Goal: Task Accomplishment & Management: Use online tool/utility

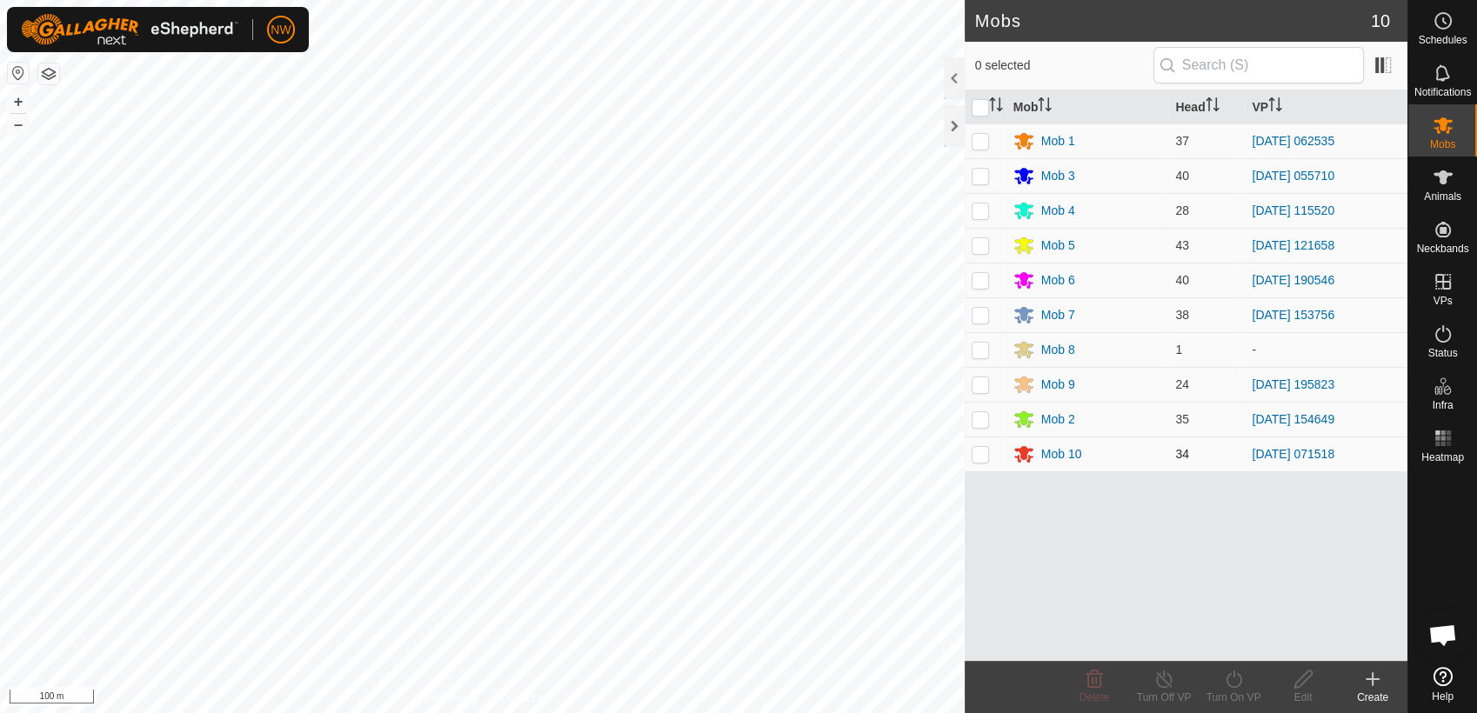
click at [981, 453] on p-checkbox at bounding box center [980, 454] width 17 height 14
checkbox input "true"
click at [1165, 679] on icon at bounding box center [1164, 679] width 22 height 21
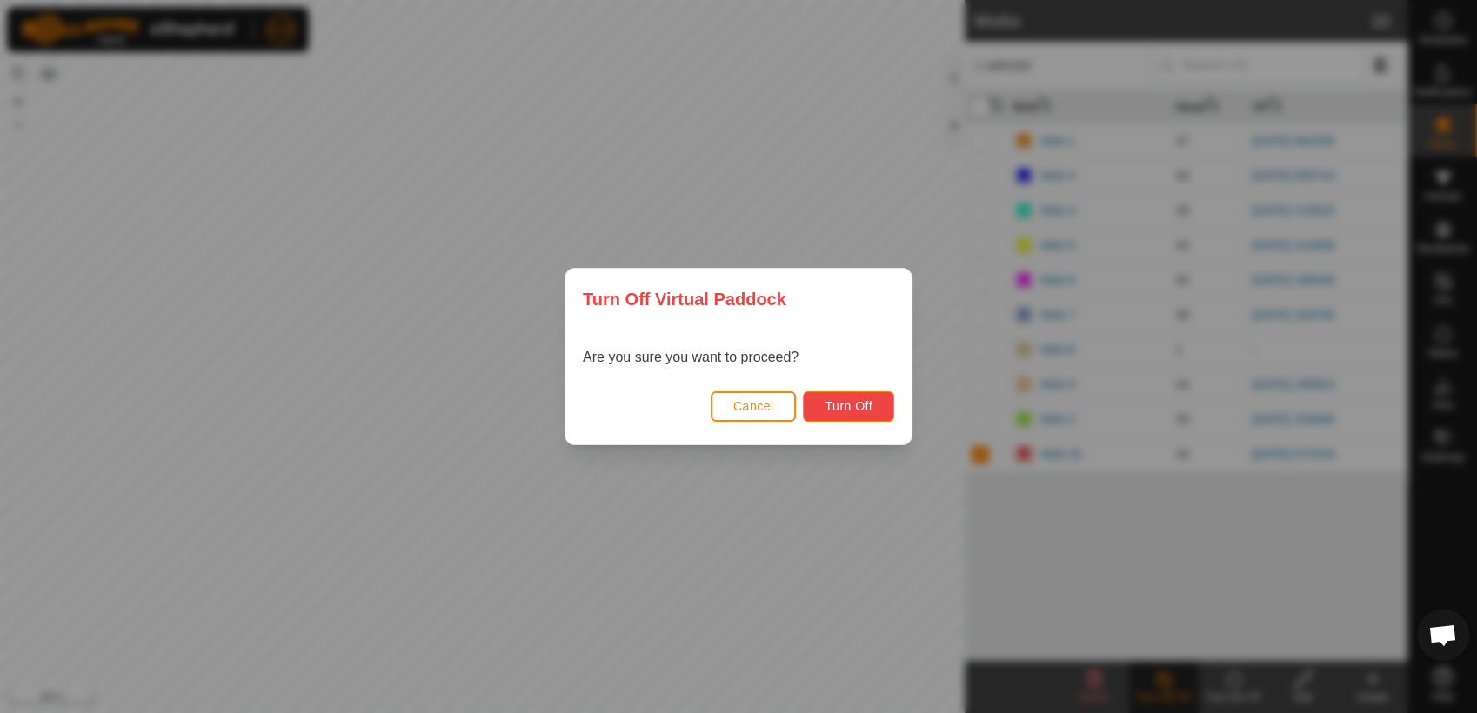
click at [838, 407] on span "Turn Off" at bounding box center [849, 406] width 48 height 14
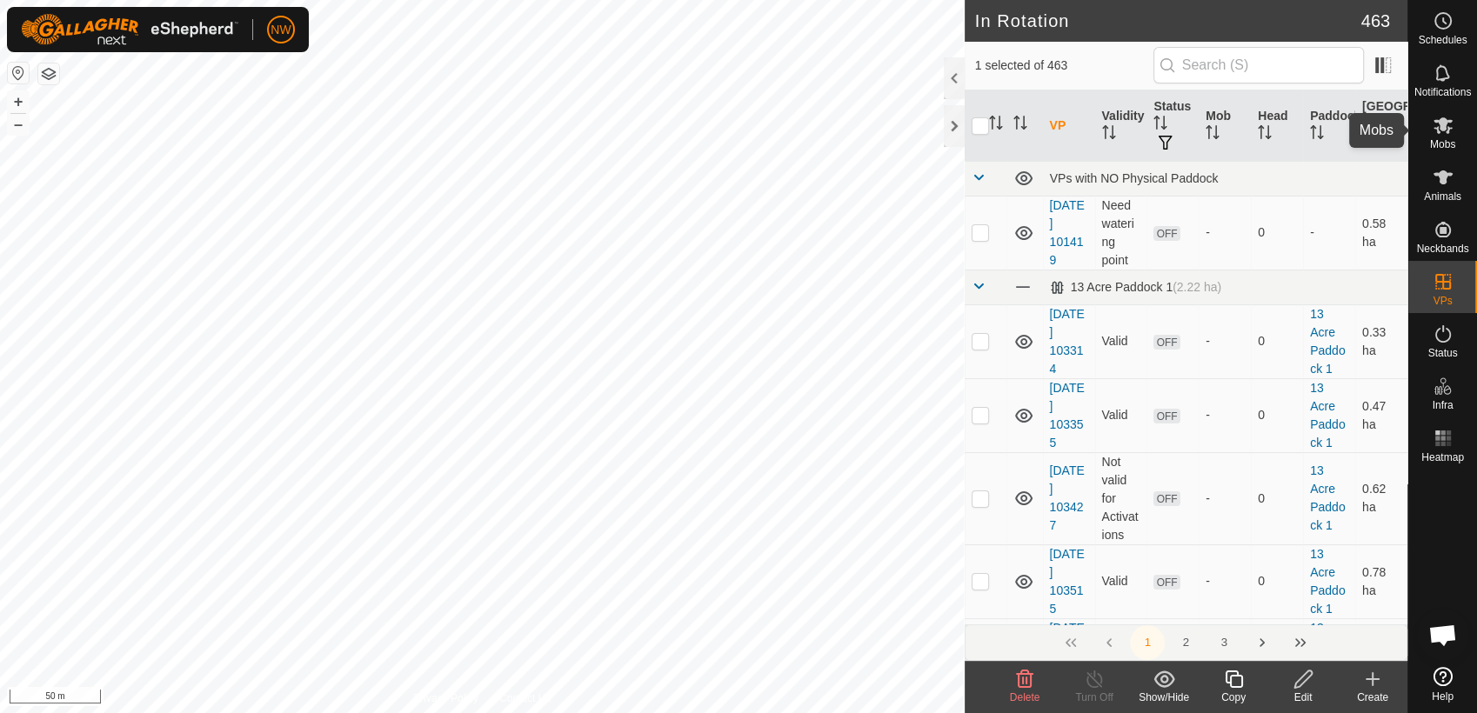
click at [1449, 128] on icon at bounding box center [1443, 125] width 19 height 17
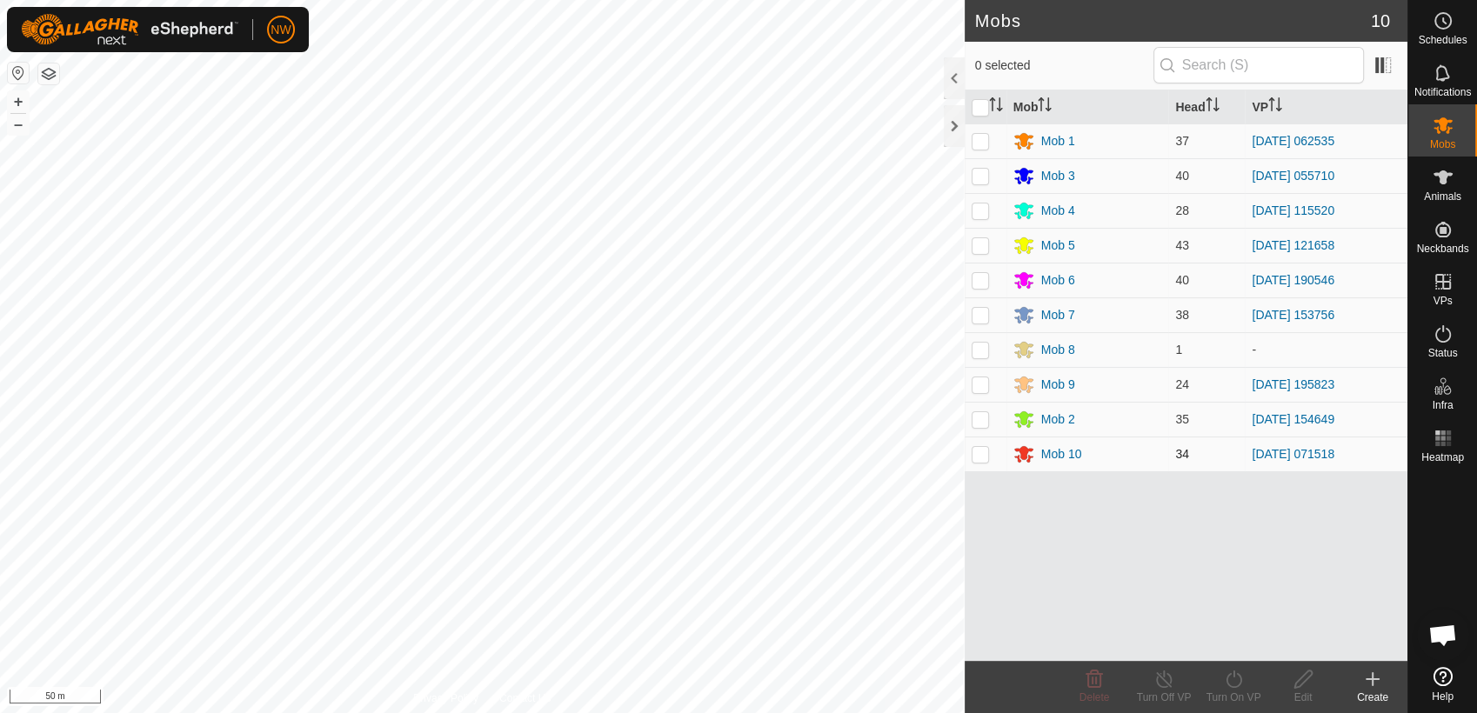
click at [979, 454] on p-checkbox at bounding box center [980, 454] width 17 height 14
checkbox input "true"
click at [1232, 676] on icon at bounding box center [1234, 679] width 22 height 21
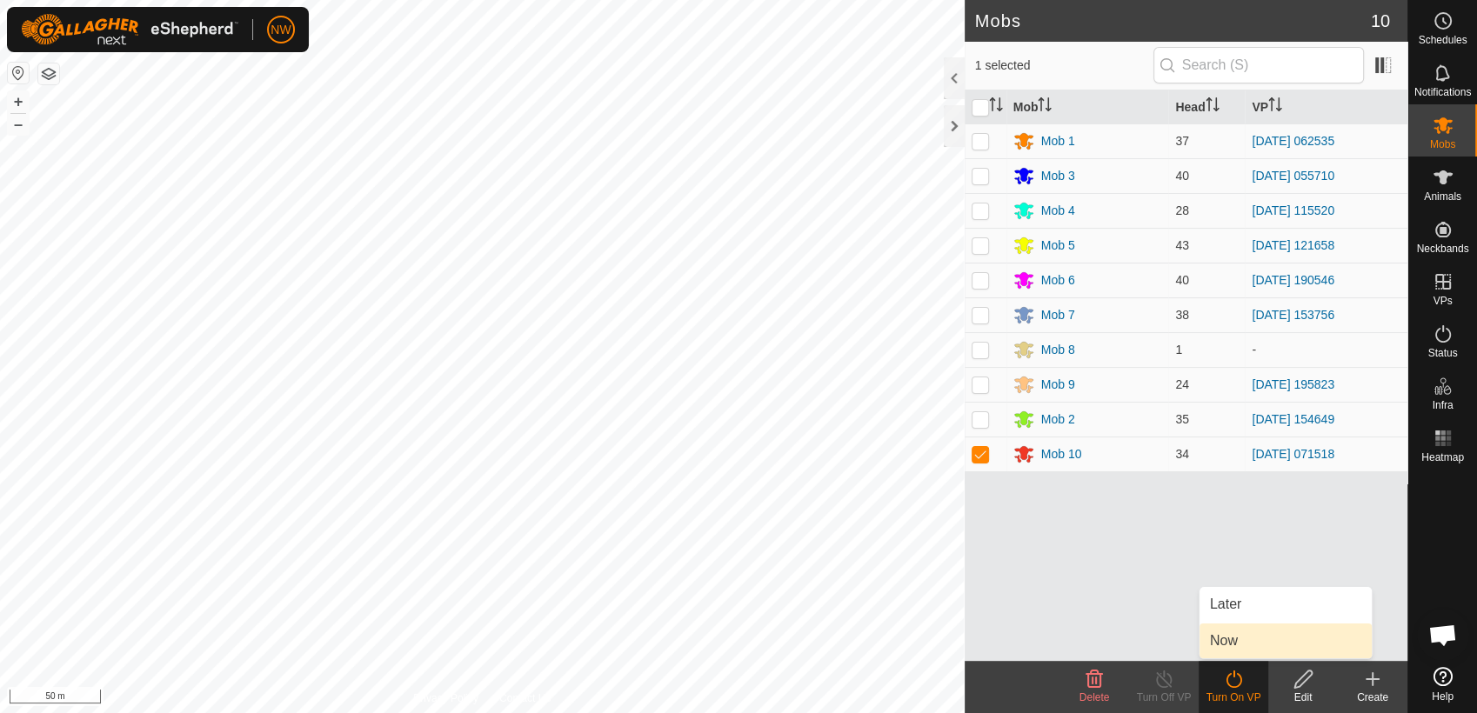
click at [1239, 638] on link "Now" at bounding box center [1286, 641] width 172 height 35
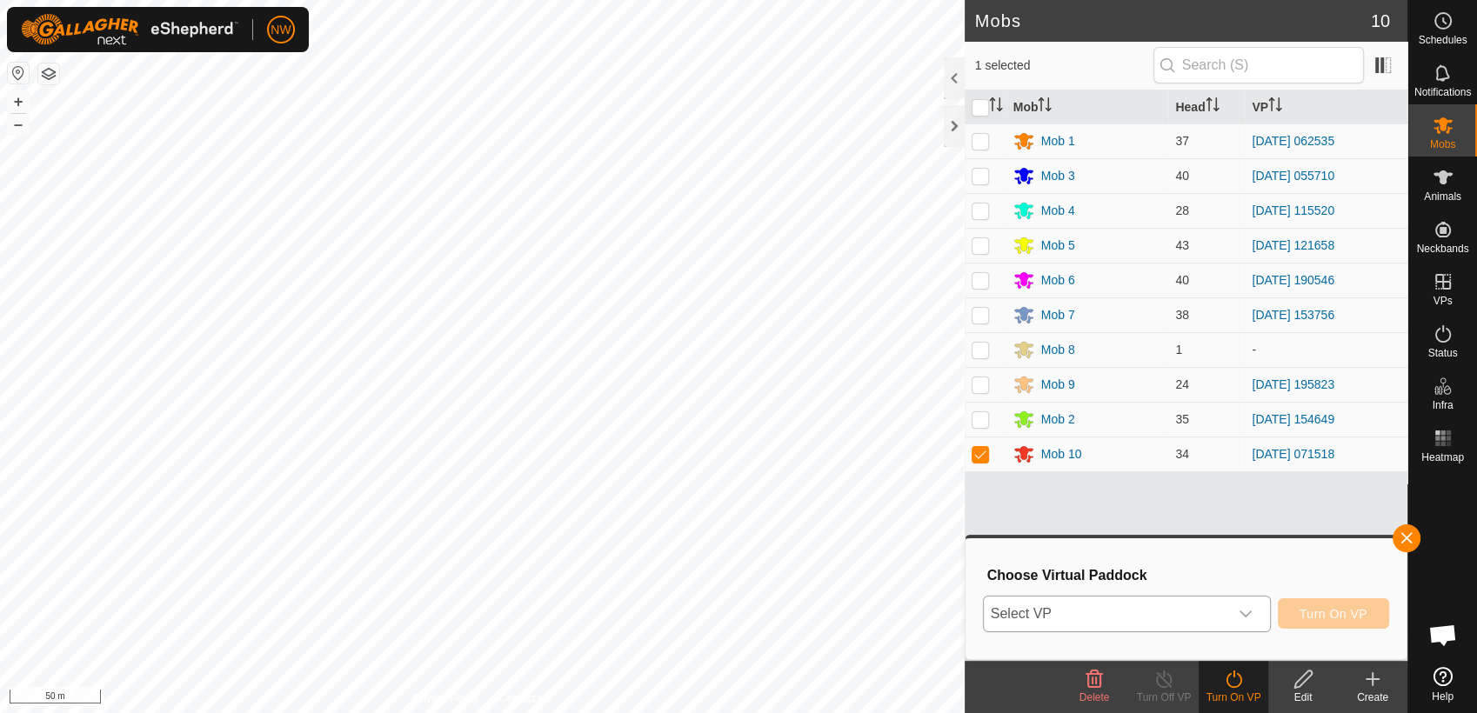
click at [1242, 609] on icon "dropdown trigger" at bounding box center [1246, 614] width 14 height 14
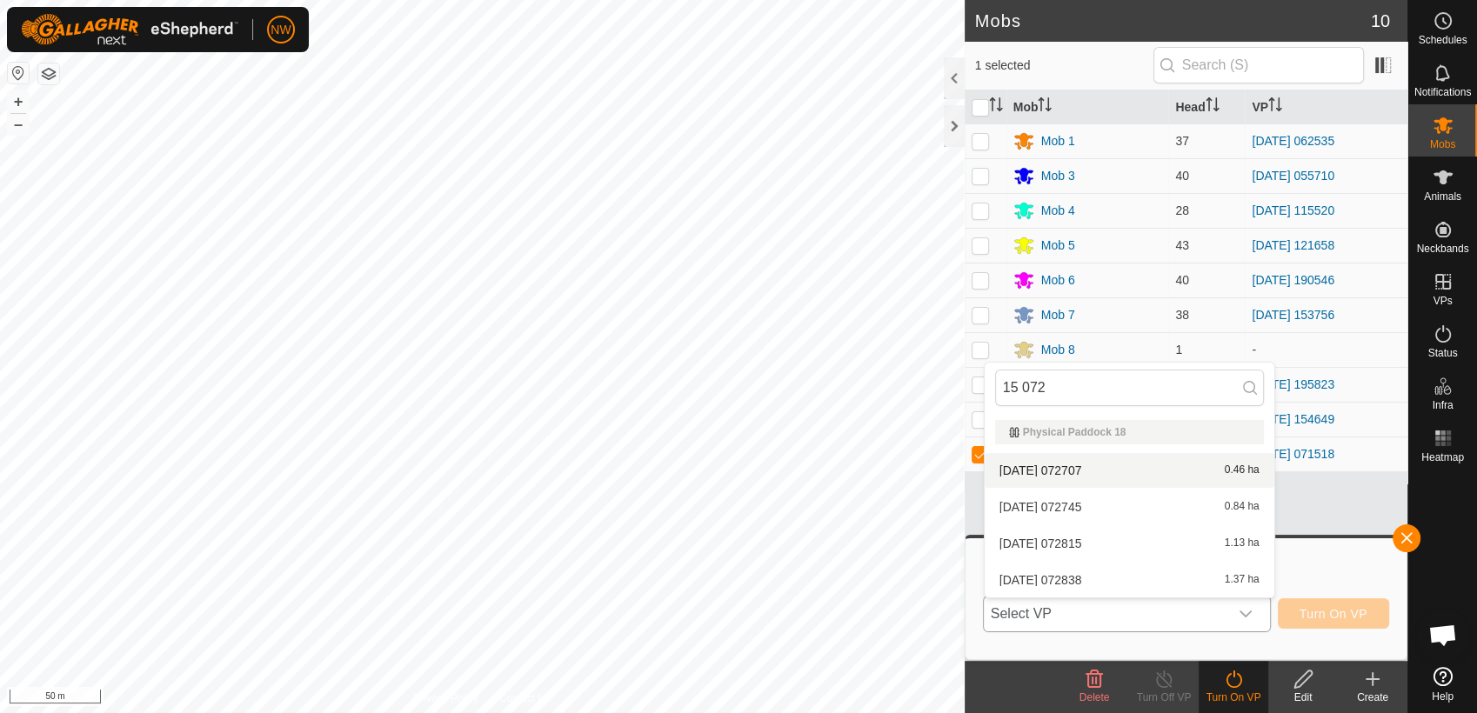
type input "15 072"
click at [1075, 464] on li "[DATE] 072707 0.46 ha" at bounding box center [1130, 470] width 290 height 35
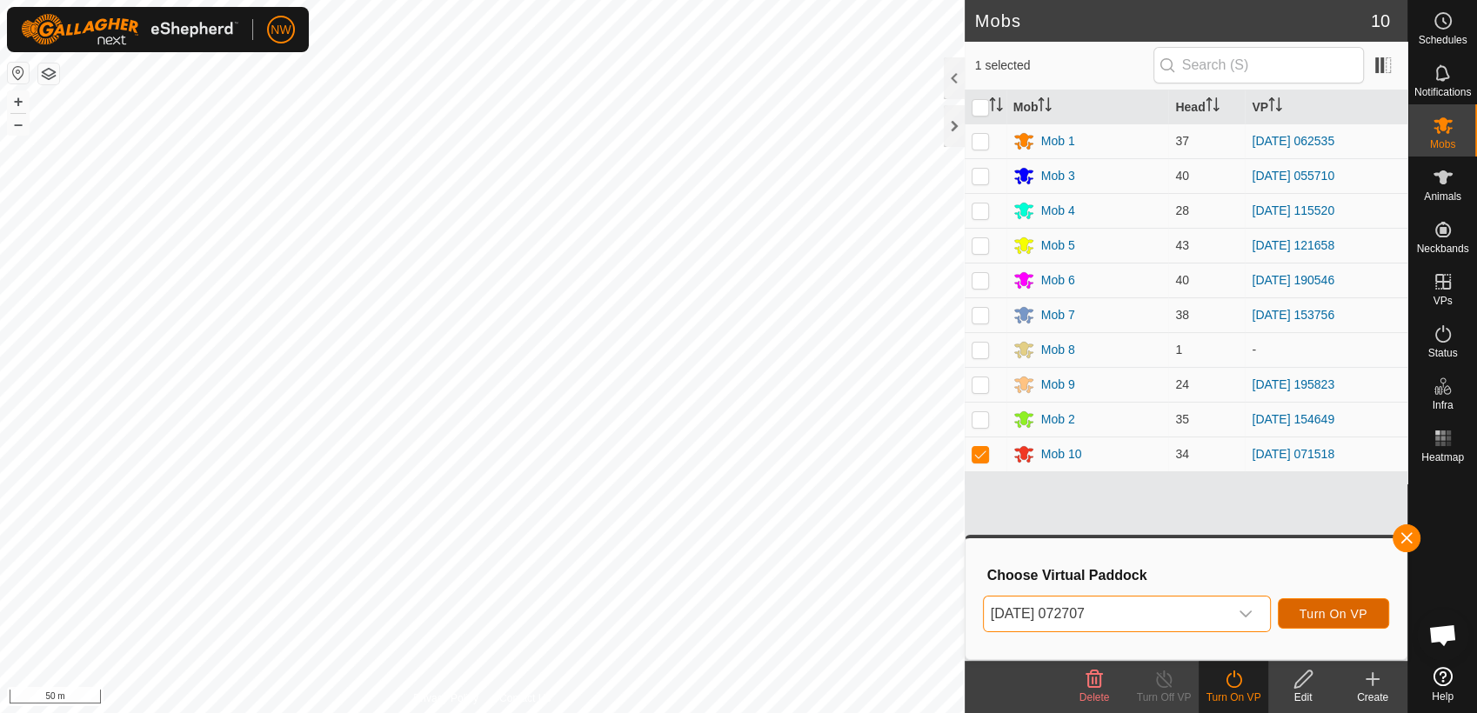
click at [1321, 608] on span "Turn On VP" at bounding box center [1334, 614] width 68 height 14
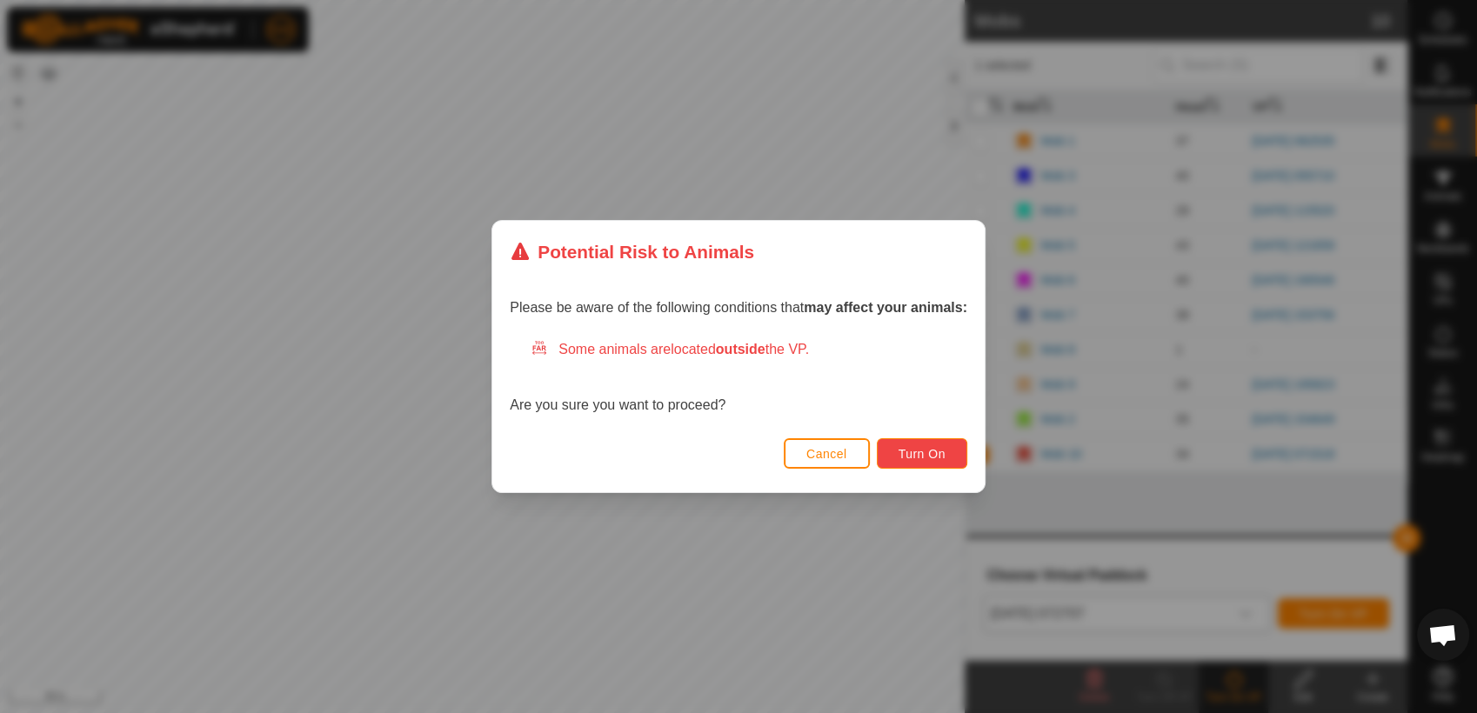
click at [903, 453] on span "Turn On" at bounding box center [922, 454] width 47 height 14
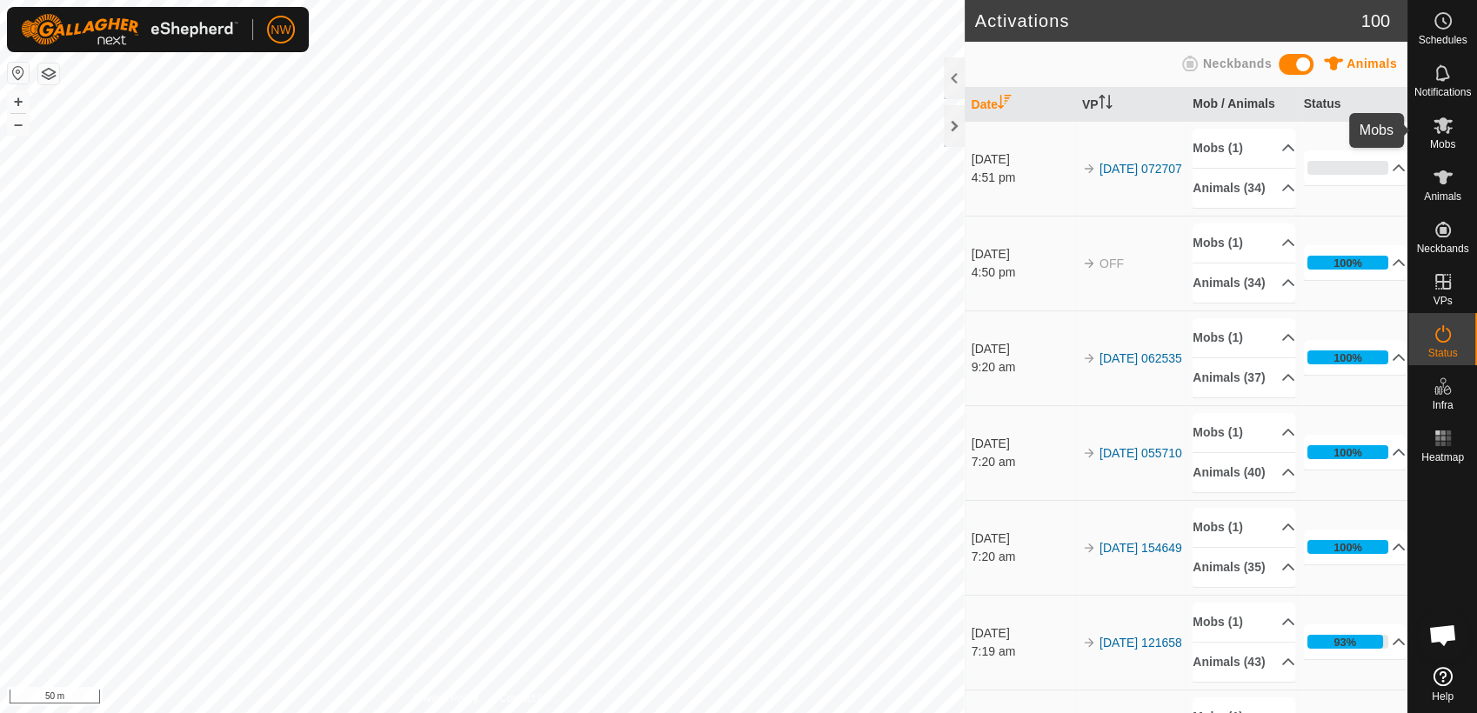
click at [1441, 132] on icon at bounding box center [1443, 125] width 21 height 21
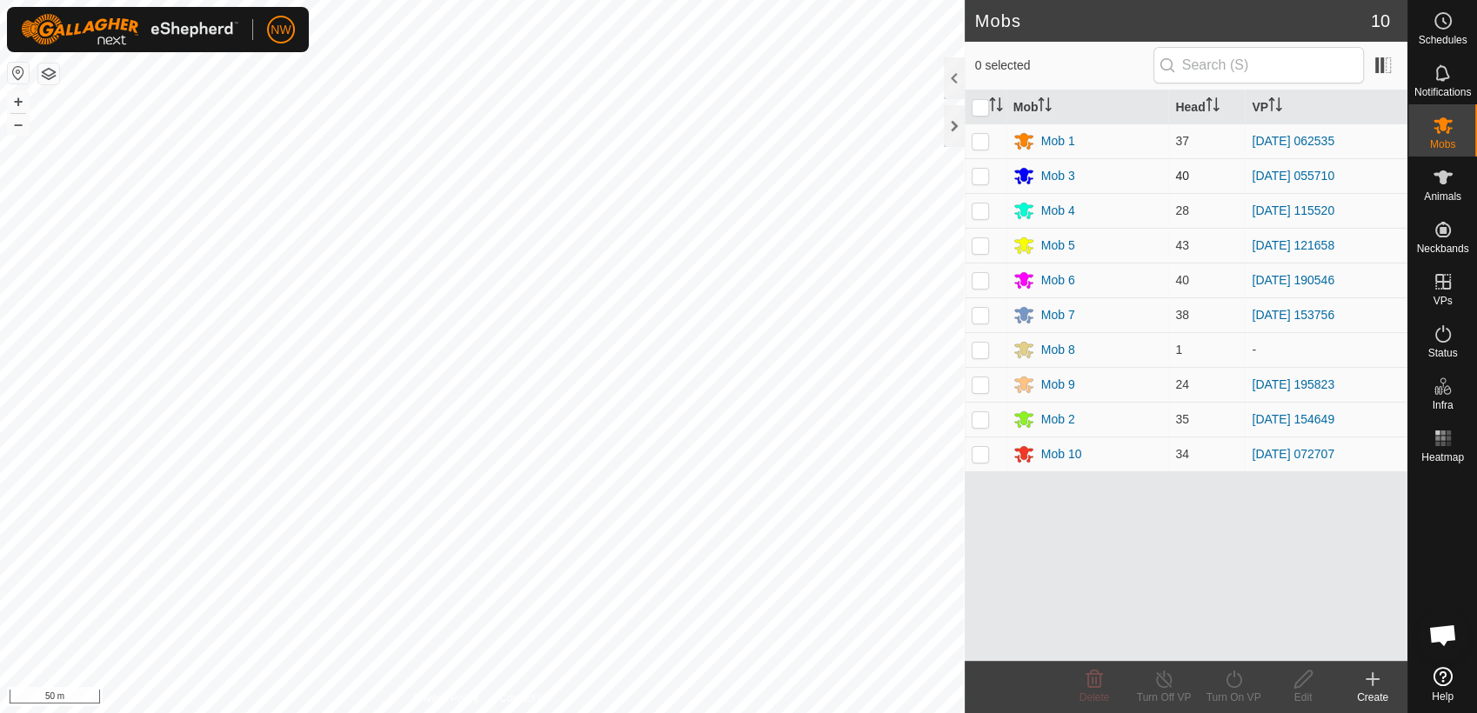
click at [982, 178] on p-checkbox at bounding box center [980, 176] width 17 height 14
checkbox input "true"
click at [1163, 678] on icon at bounding box center [1164, 679] width 22 height 21
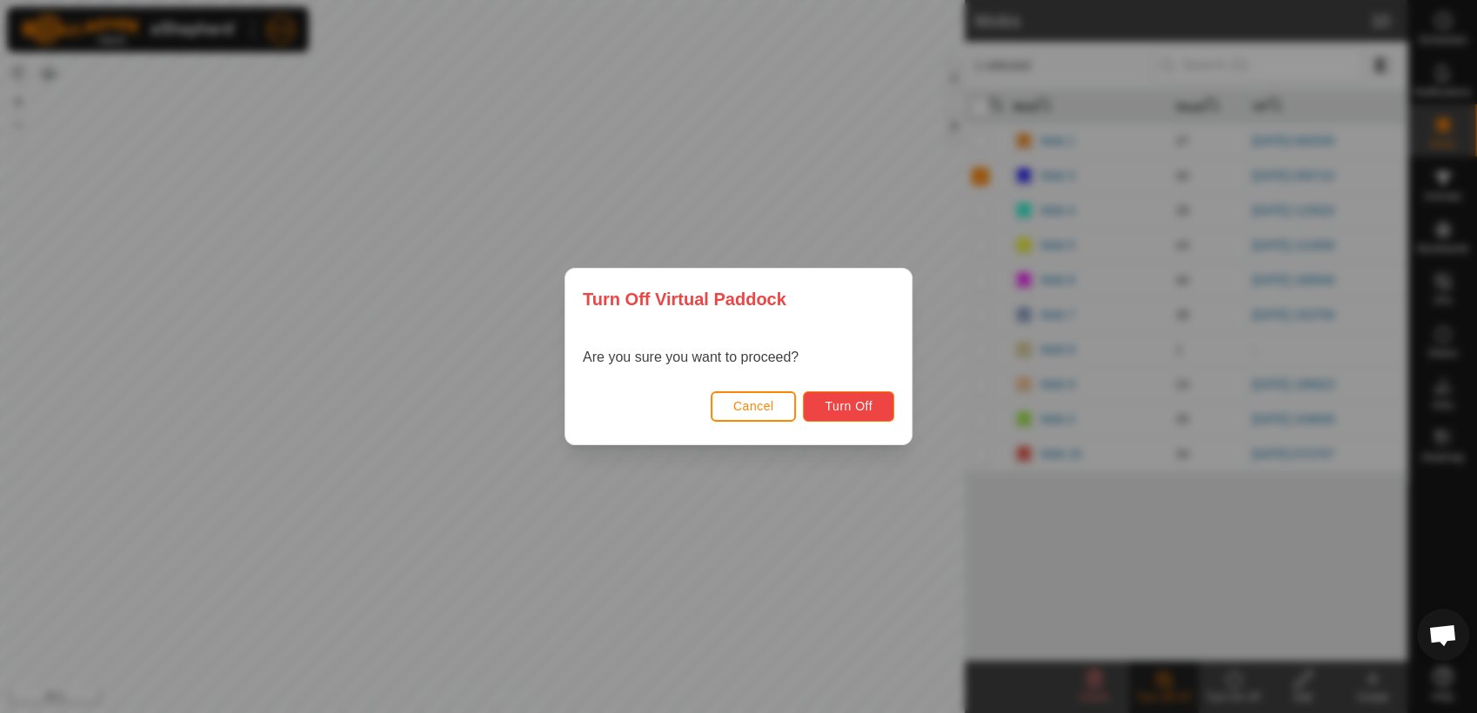
click at [856, 409] on span "Turn Off" at bounding box center [849, 406] width 48 height 14
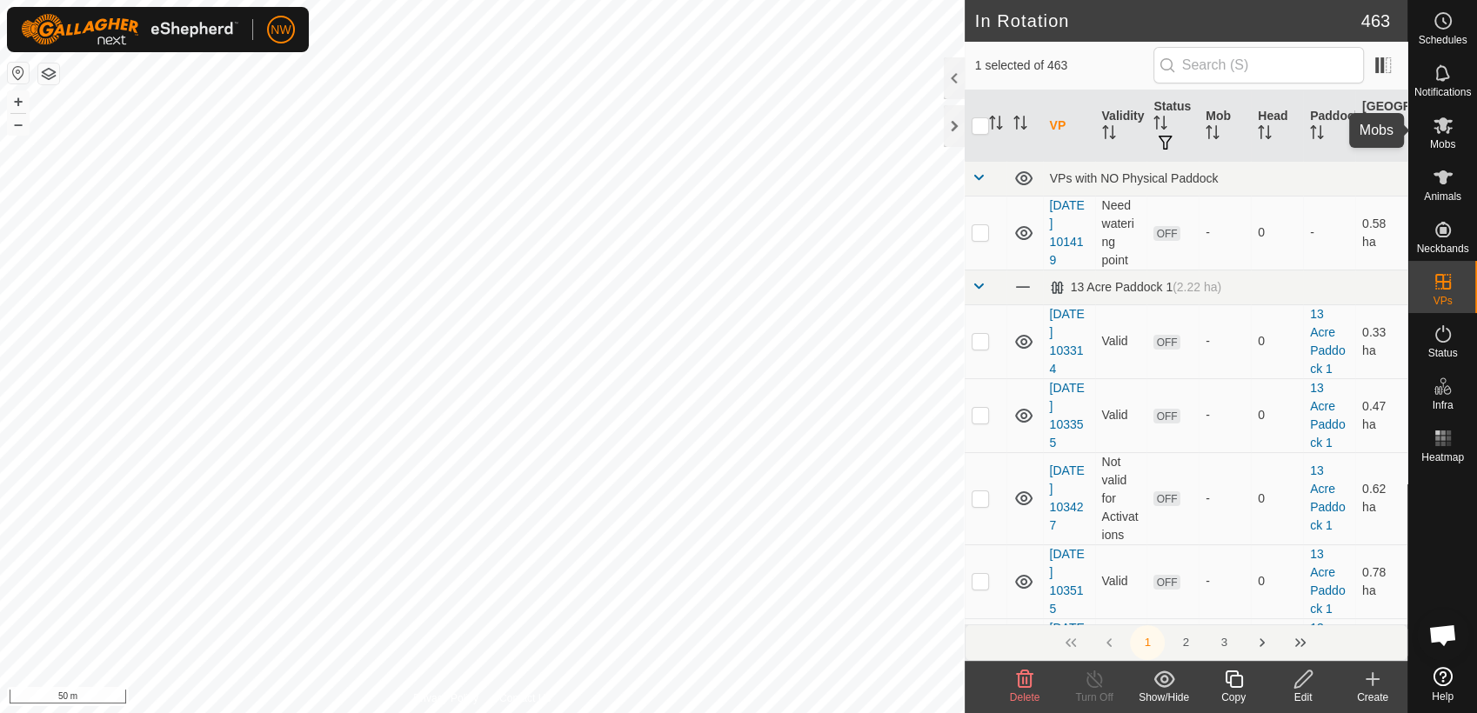
click at [1442, 129] on icon at bounding box center [1443, 125] width 19 height 17
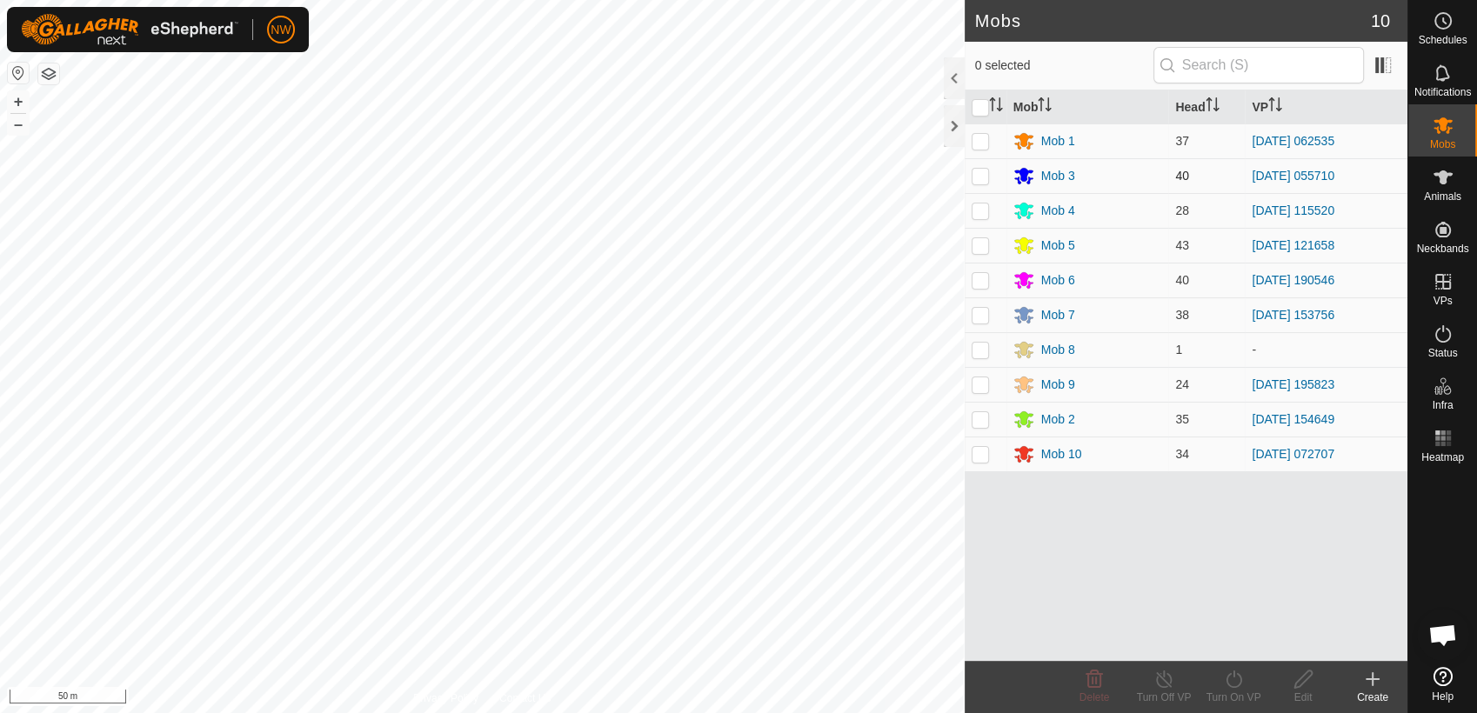
click at [982, 173] on p-checkbox at bounding box center [980, 176] width 17 height 14
checkbox input "true"
click at [1235, 681] on icon at bounding box center [1234, 679] width 22 height 21
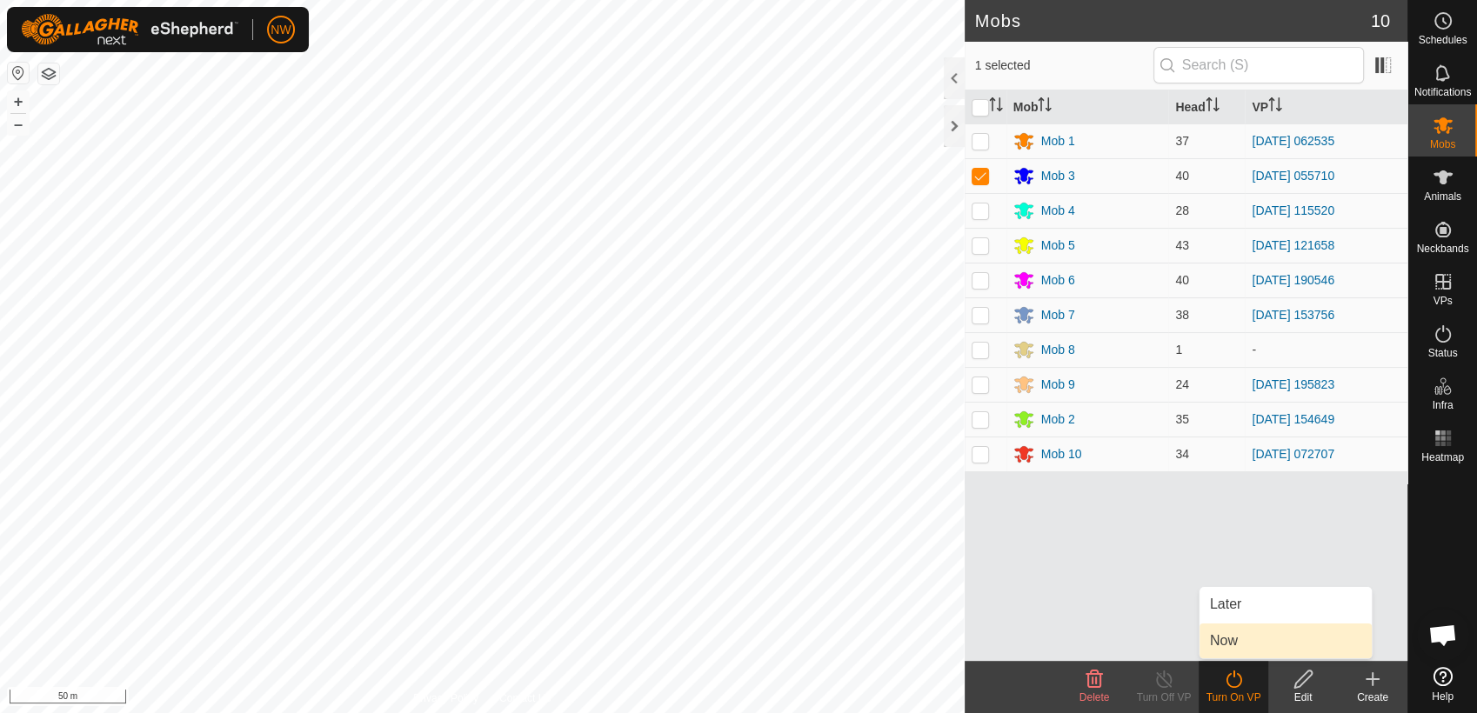
click at [1232, 638] on link "Now" at bounding box center [1286, 641] width 172 height 35
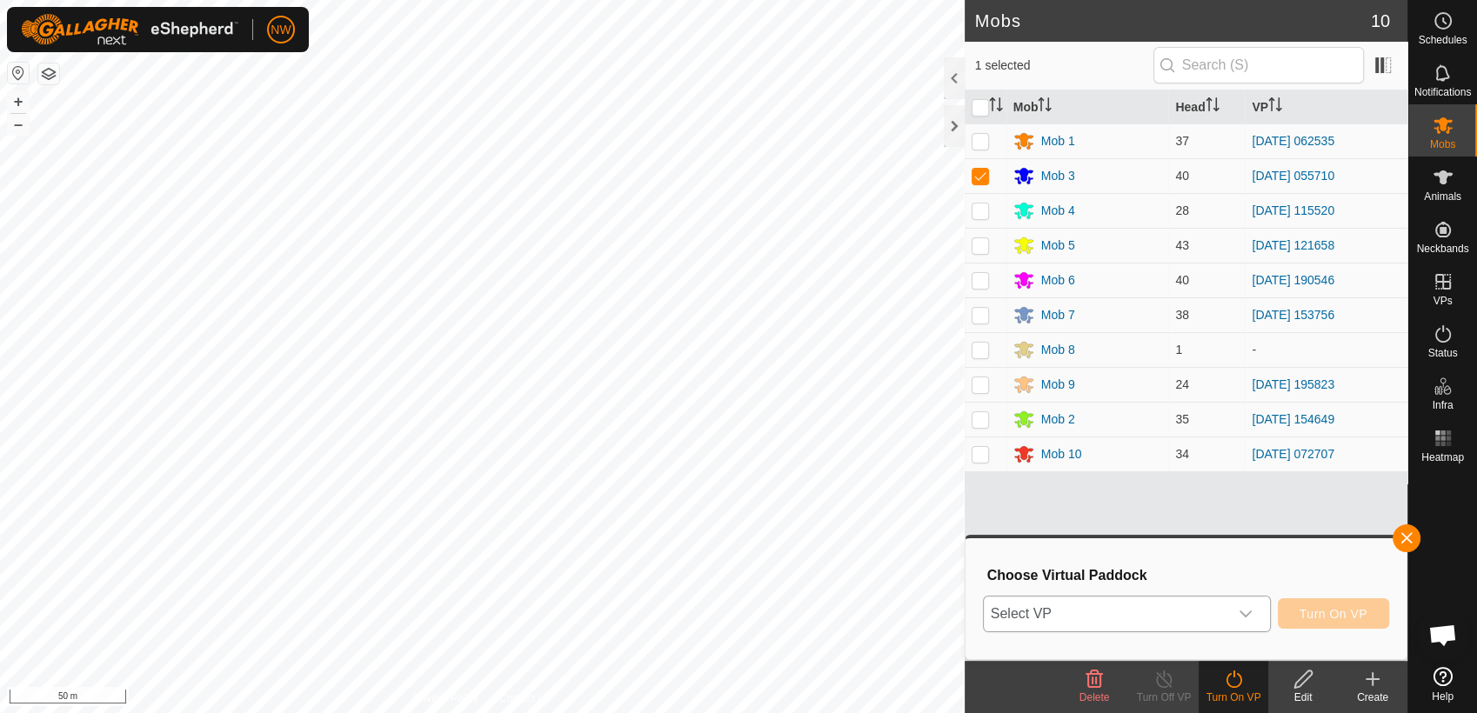
click at [1253, 614] on icon "dropdown trigger" at bounding box center [1246, 614] width 14 height 14
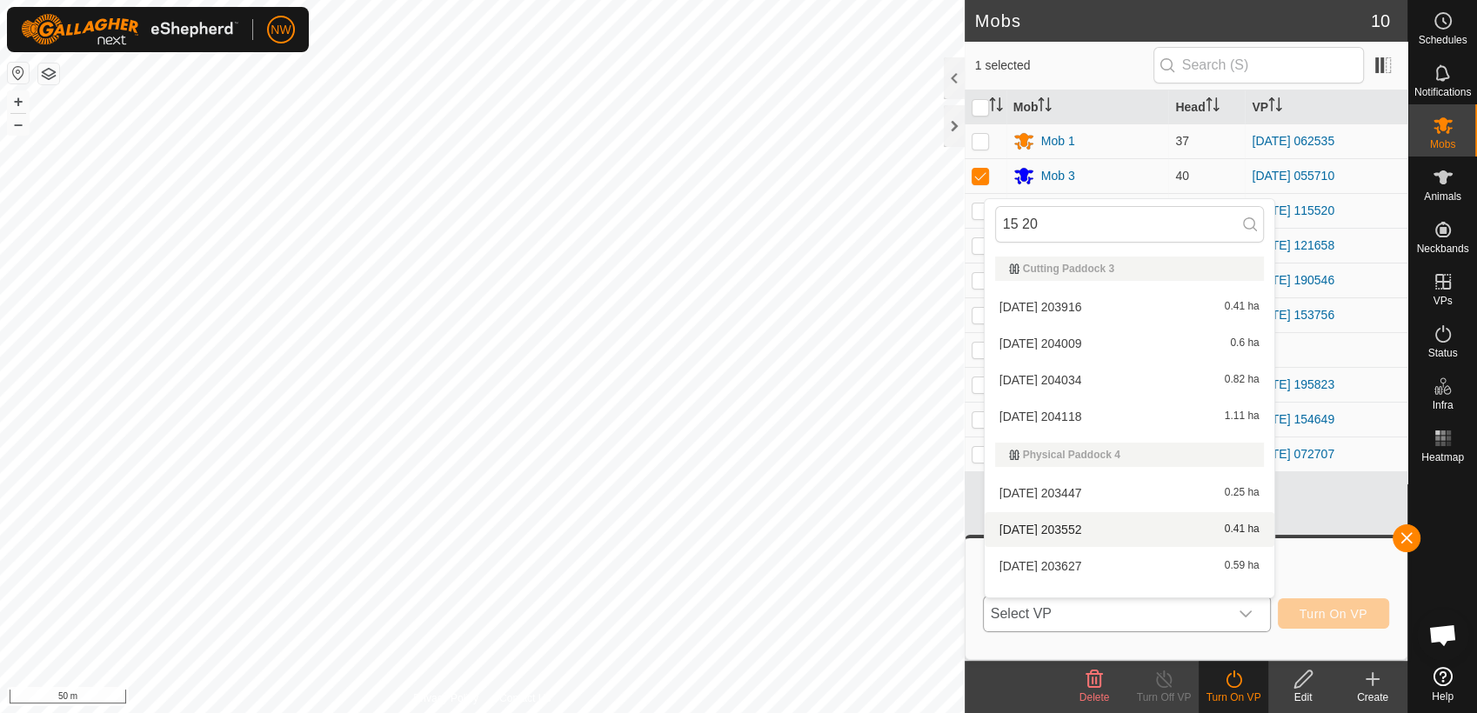
type input "15 20"
click at [1070, 524] on li "[DATE] 203552 0.41 ha" at bounding box center [1130, 529] width 290 height 35
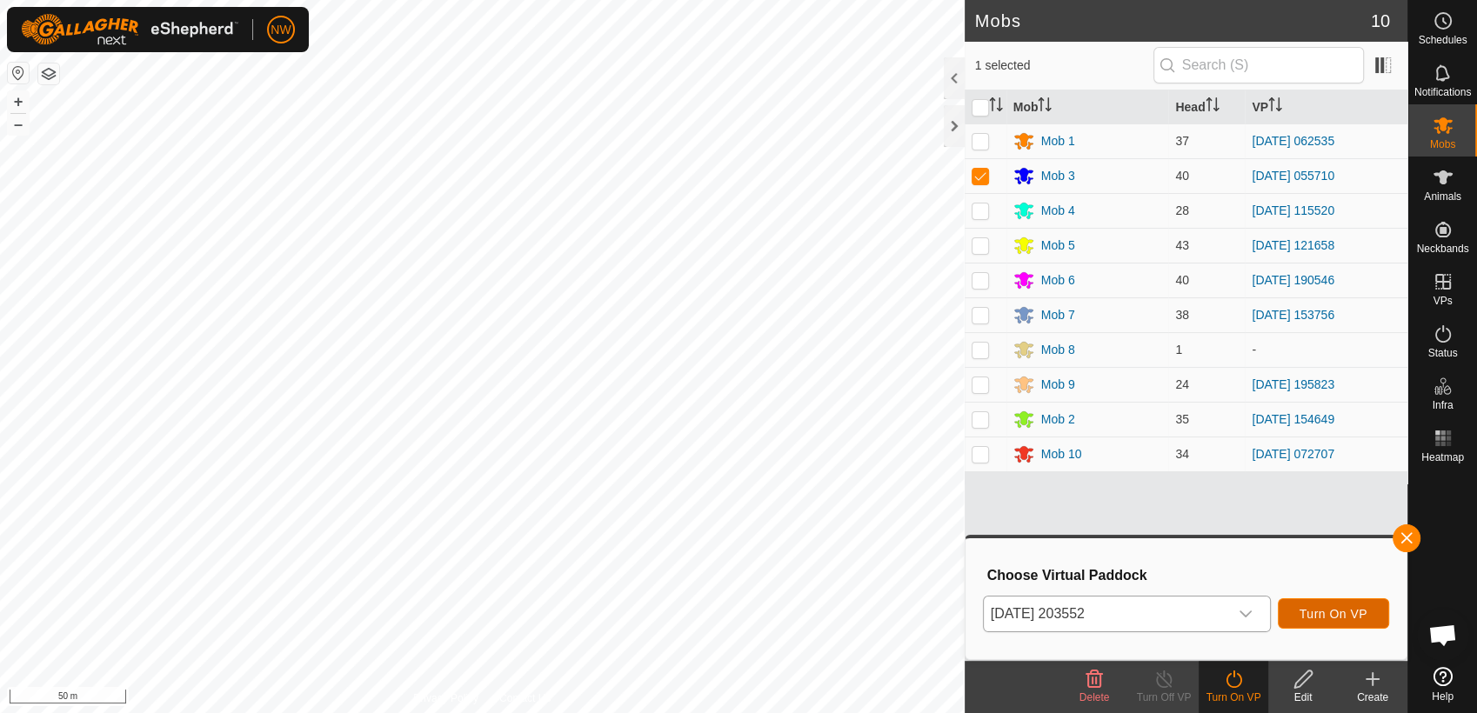
click at [1327, 612] on span "Turn On VP" at bounding box center [1334, 614] width 68 height 14
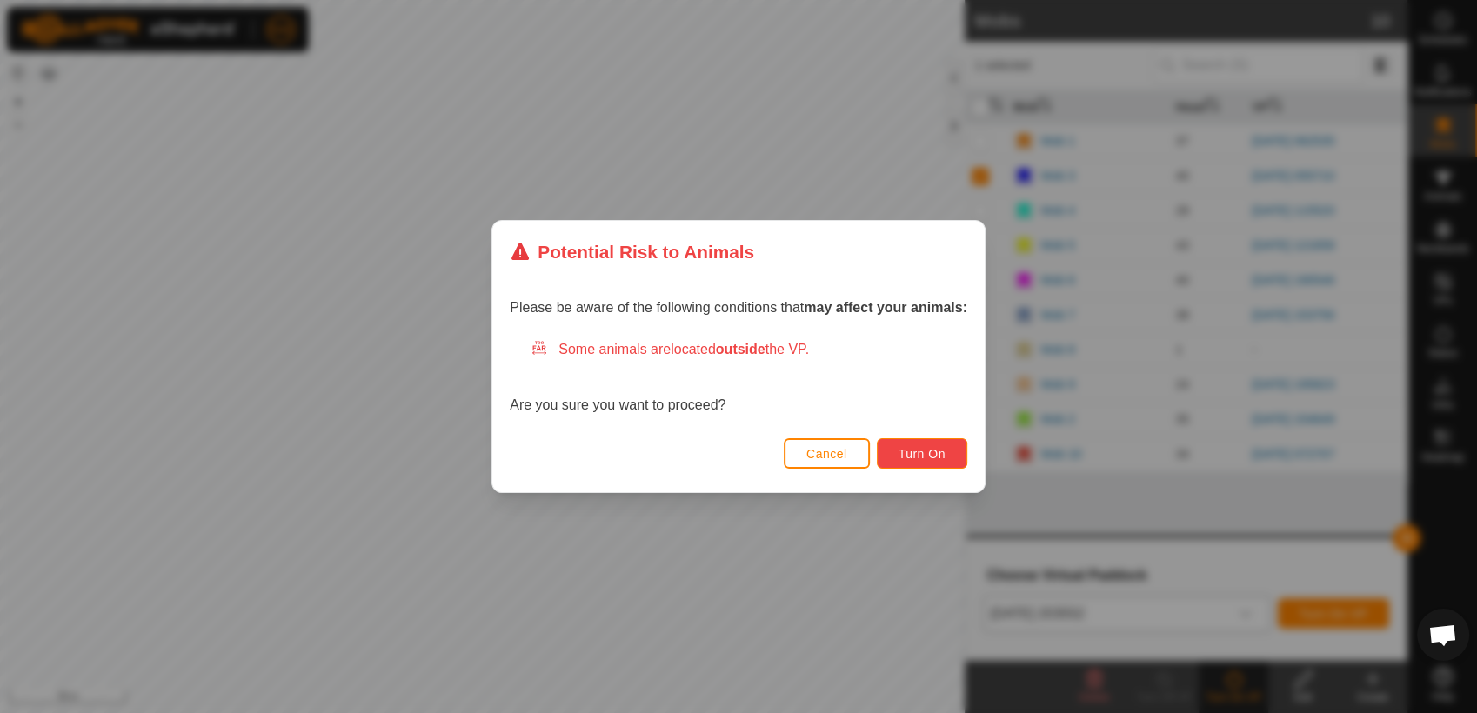
click at [892, 446] on button "Turn On" at bounding box center [922, 453] width 90 height 30
